Goal: Task Accomplishment & Management: Manage account settings

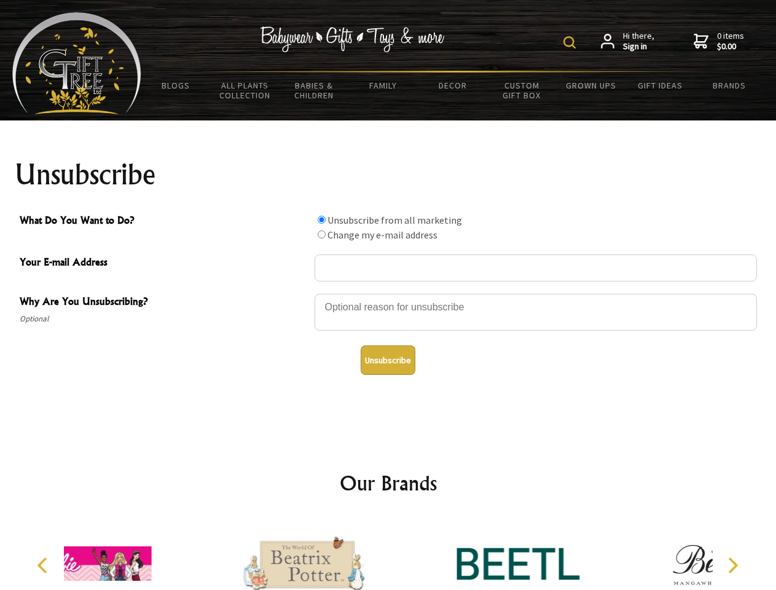
click at [572, 42] on img at bounding box center [570, 42] width 12 height 12
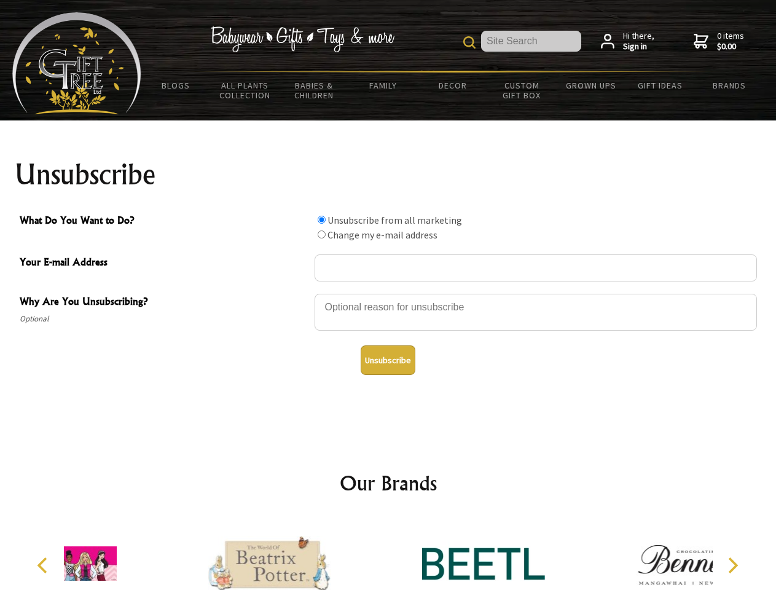
click at [389, 293] on div at bounding box center [536, 314] width 443 height 43
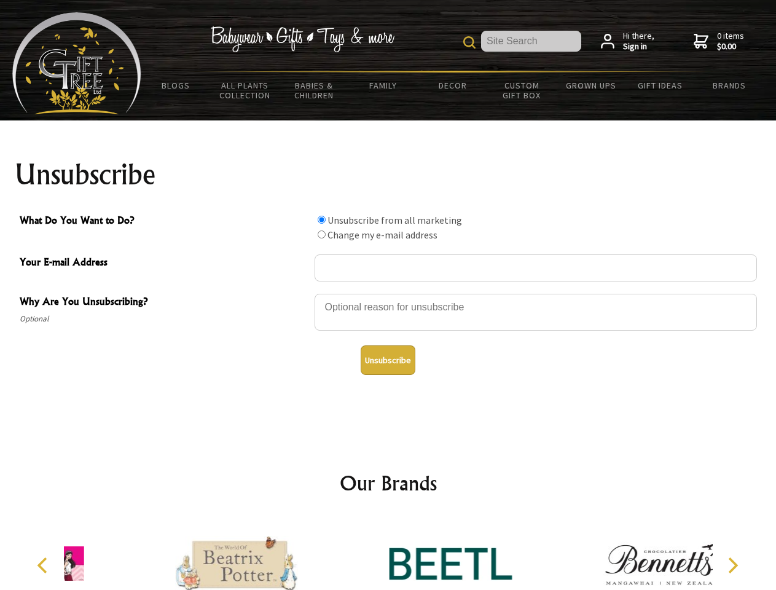
click at [322, 219] on input "What Do You Want to Do?" at bounding box center [322, 220] width 8 height 8
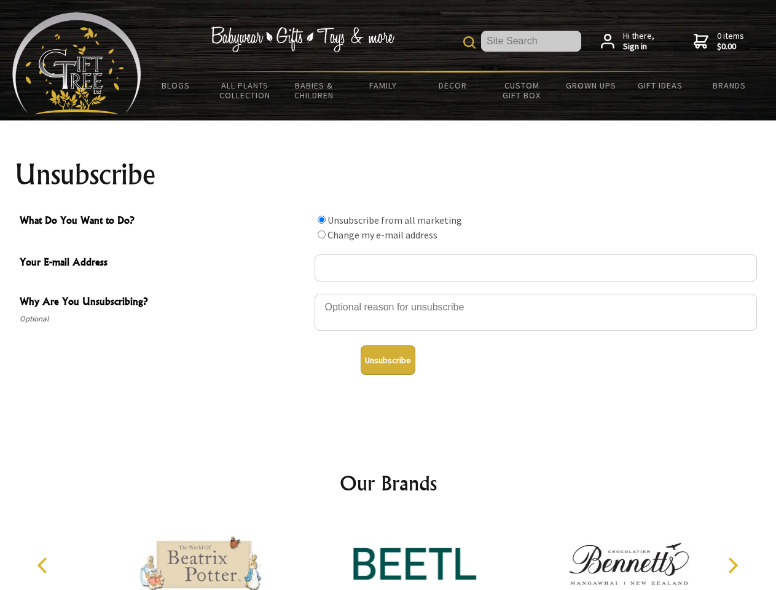
click at [322, 234] on input "What Do You Want to Do?" at bounding box center [322, 235] width 8 height 8
radio input "true"
click at [388, 360] on button "Unsubscribe" at bounding box center [388, 360] width 55 height 30
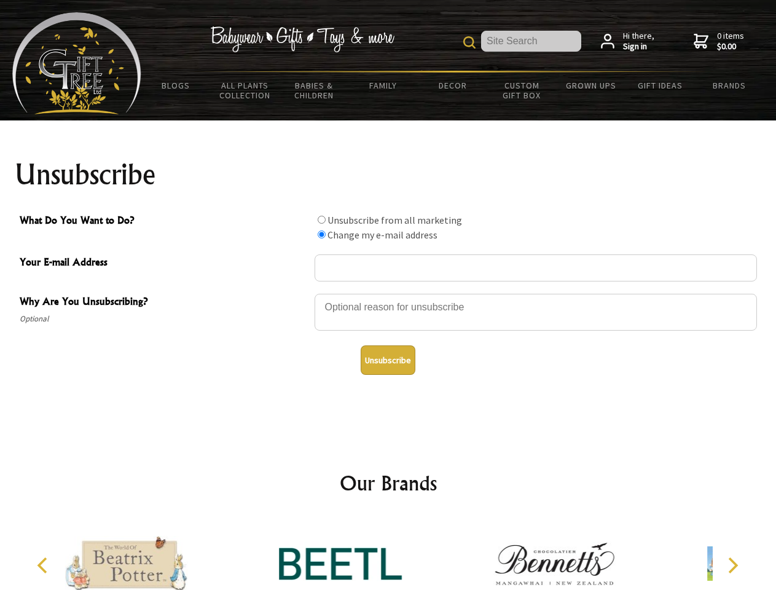
click at [389, 554] on img at bounding box center [340, 564] width 123 height 92
click at [44, 566] on icon "Previous" at bounding box center [44, 566] width 16 height 16
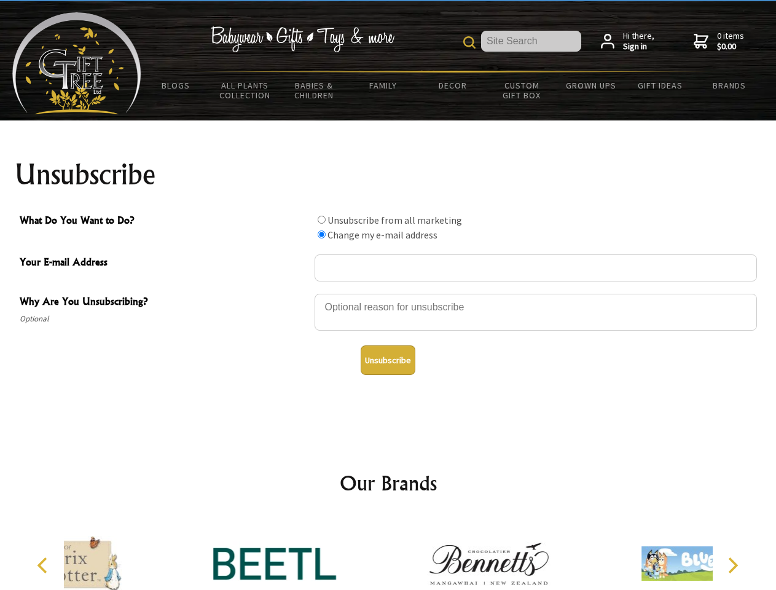
click at [733, 566] on icon "Next" at bounding box center [732, 566] width 16 height 16
